Goal: Task Accomplishment & Management: Manage account settings

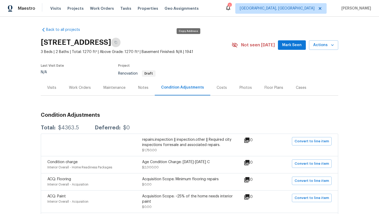
click at [144, 88] on div "Notes" at bounding box center [143, 87] width 10 height 5
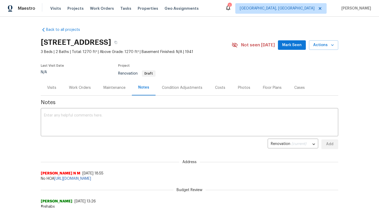
click at [118, 87] on div "Maintenance" at bounding box center [115, 87] width 22 height 5
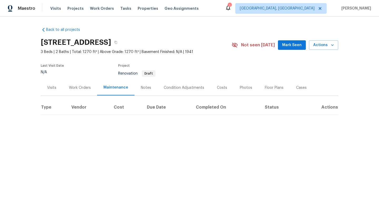
click at [86, 86] on div "Work Orders" at bounding box center [80, 87] width 22 height 5
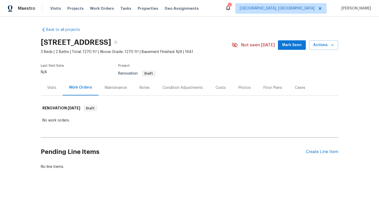
click at [53, 88] on div "Visits" at bounding box center [51, 87] width 9 height 5
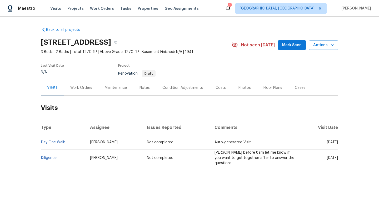
click at [288, 48] on span "Mark Seen" at bounding box center [291, 45] width 19 height 7
click at [57, 9] on span "Visits" at bounding box center [55, 8] width 11 height 5
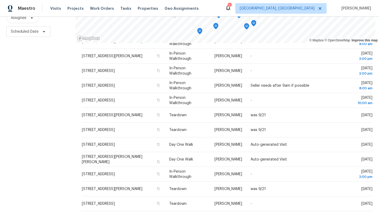
scroll to position [149, 0]
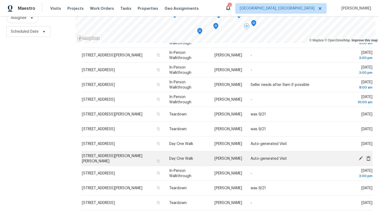
click at [362, 156] on icon at bounding box center [360, 158] width 5 height 5
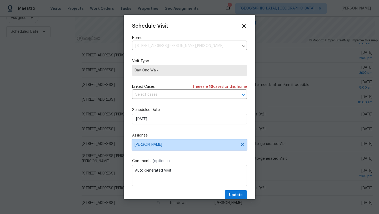
click at [171, 145] on span "[PERSON_NAME]" at bounding box center [186, 145] width 103 height 4
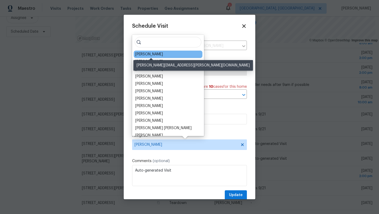
click at [163, 53] on div "[PERSON_NAME]" at bounding box center [149, 54] width 28 height 5
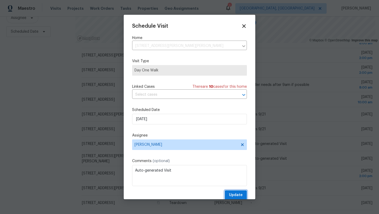
click at [234, 197] on span "Update" at bounding box center [236, 195] width 14 height 7
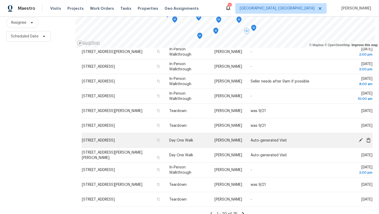
scroll to position [68, 0]
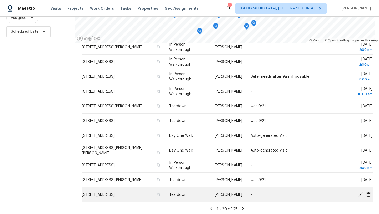
click at [360, 192] on icon at bounding box center [361, 194] width 4 height 4
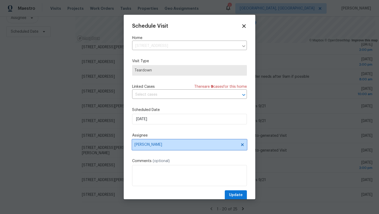
click at [164, 145] on span "[PERSON_NAME]" at bounding box center [186, 145] width 103 height 4
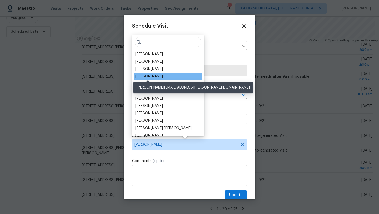
click at [158, 76] on div "[PERSON_NAME]" at bounding box center [149, 76] width 28 height 5
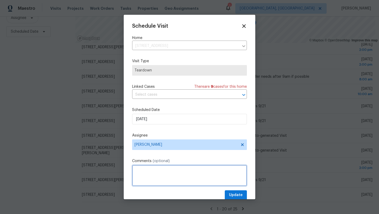
click at [141, 169] on textarea at bounding box center [189, 175] width 115 height 21
type textarea "was 9/28"
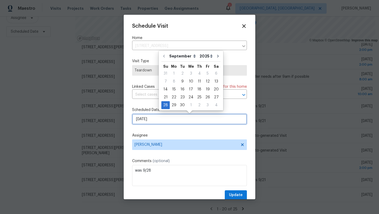
click at [155, 123] on input "9/28/2025" at bounding box center [189, 119] width 115 height 11
click at [173, 105] on div "29" at bounding box center [174, 104] width 8 height 7
type input "9/29/2025"
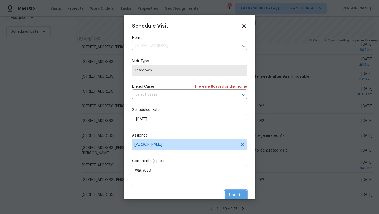
click at [234, 194] on span "Update" at bounding box center [236, 195] width 14 height 7
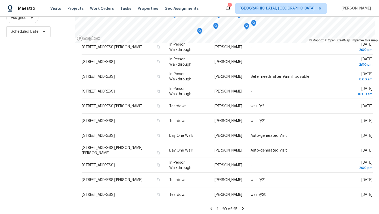
click at [242, 207] on icon at bounding box center [243, 208] width 2 height 3
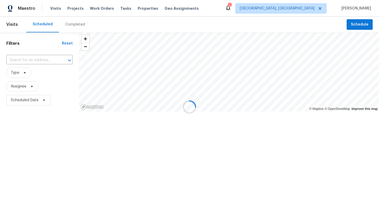
scroll to position [0, 0]
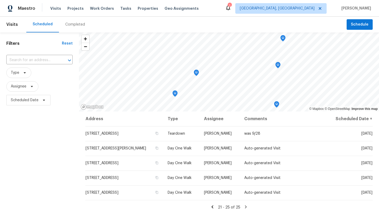
click at [213, 206] on icon at bounding box center [212, 206] width 5 height 5
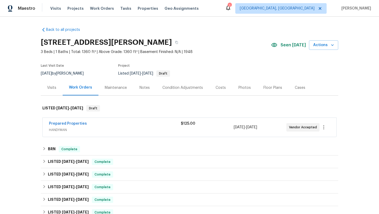
click at [51, 85] on div "Visits" at bounding box center [51, 87] width 9 height 5
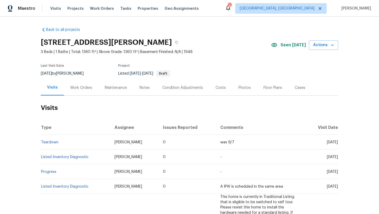
click at [79, 87] on div "Work Orders" at bounding box center [81, 87] width 22 height 5
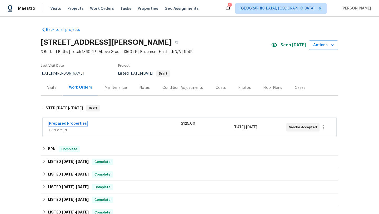
click at [64, 124] on link "Prepared Properties" at bounding box center [68, 124] width 38 height 4
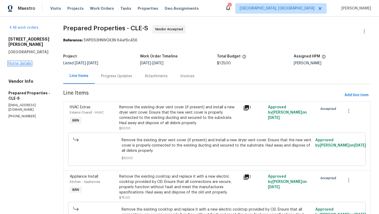
click at [27, 62] on link "Home details" at bounding box center [19, 64] width 23 height 4
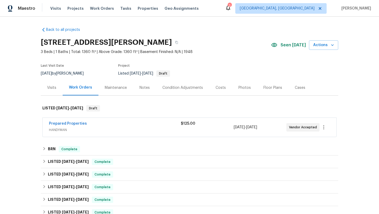
click at [53, 87] on div "Visits" at bounding box center [51, 87] width 9 height 5
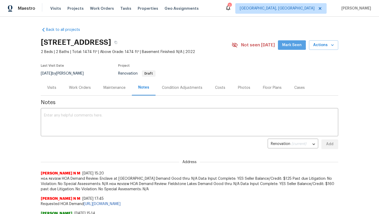
click at [293, 45] on span "Mark Seen" at bounding box center [291, 45] width 19 height 7
